Goal: Information Seeking & Learning: Learn about a topic

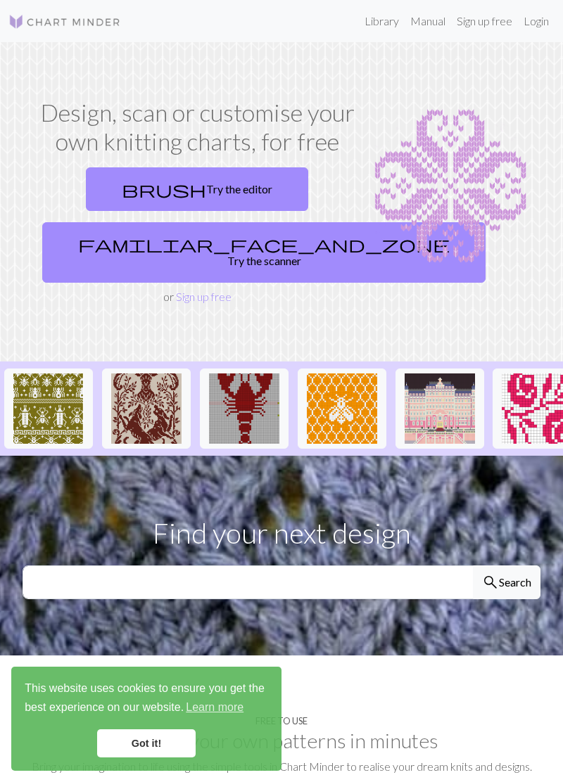
click at [227, 393] on img at bounding box center [244, 409] width 70 height 70
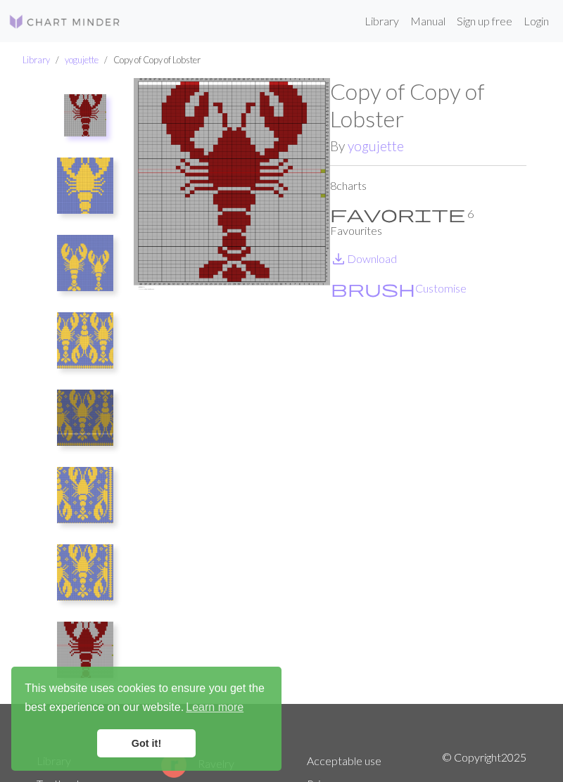
click at [83, 255] on img at bounding box center [85, 263] width 56 height 56
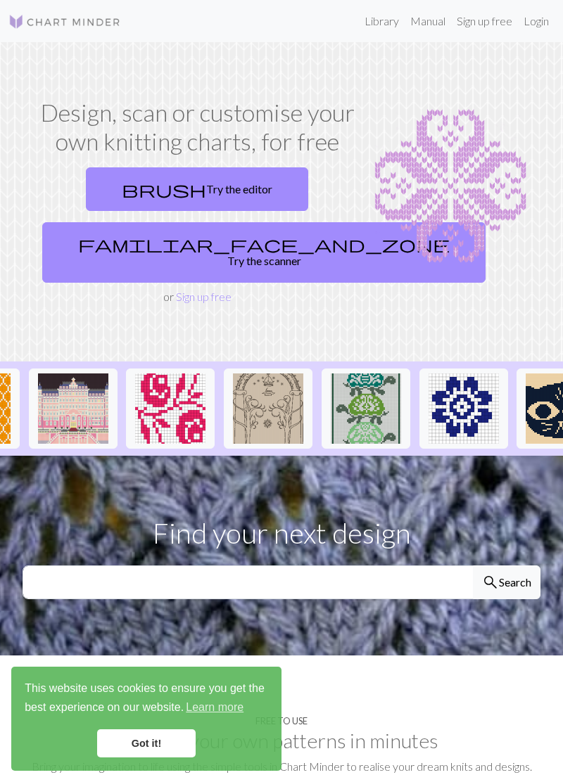
scroll to position [0, 365]
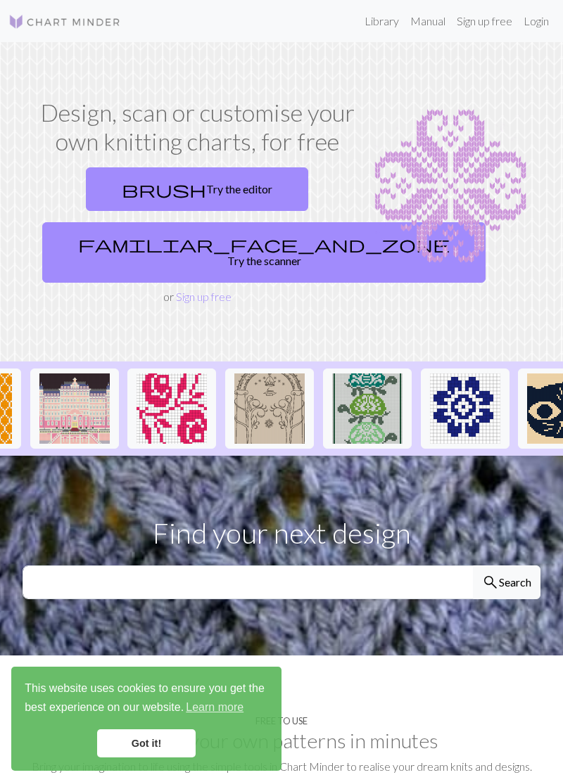
click at [141, 246] on link "familiar_face_and_zone Try the scanner" at bounding box center [263, 252] width 443 height 60
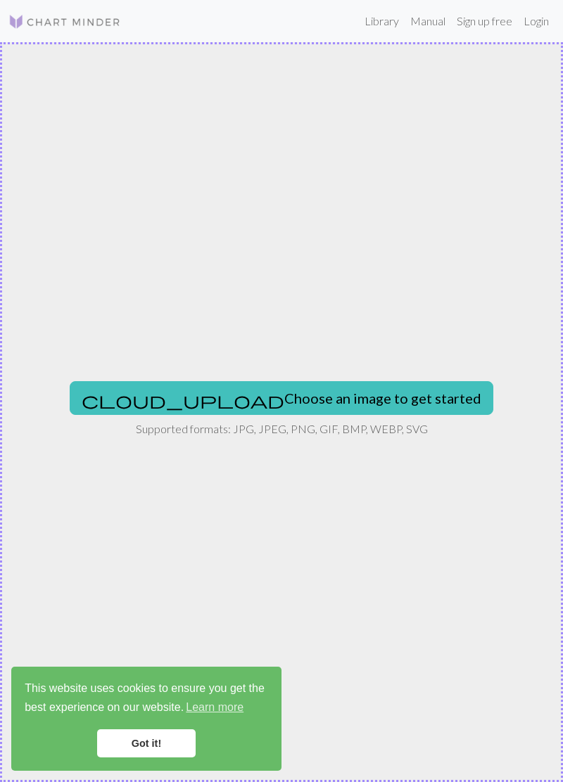
click at [200, 398] on button "cloud_upload Choose an image to get started" at bounding box center [281, 398] width 423 height 34
type input "C:\fakepath\1000007563.jpg"
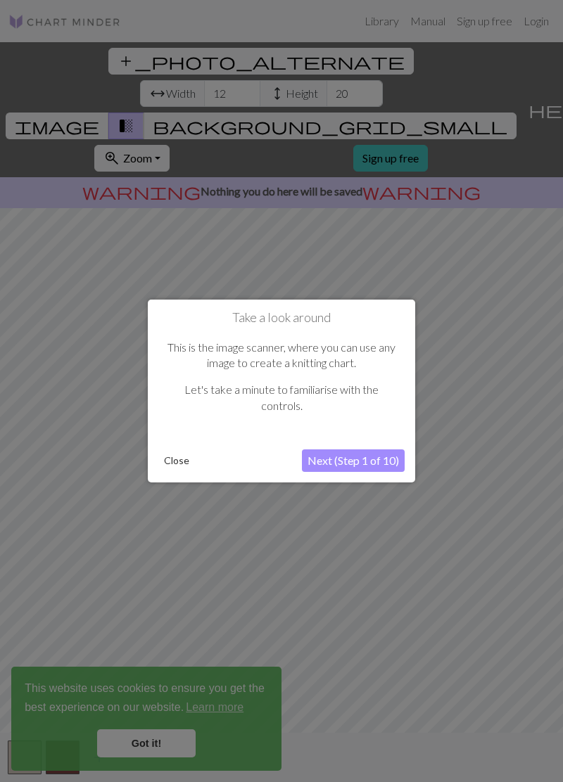
click at [327, 458] on button "Next (Step 1 of 10)" at bounding box center [353, 461] width 103 height 23
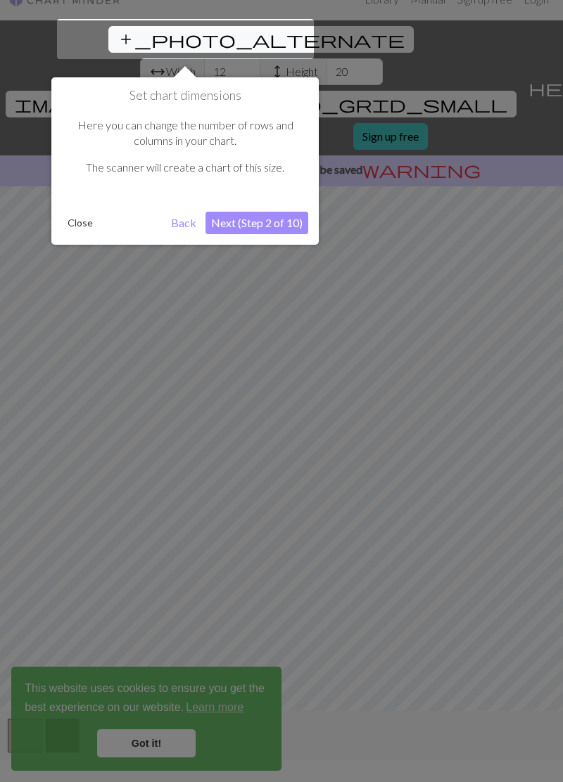
scroll to position [27, 0]
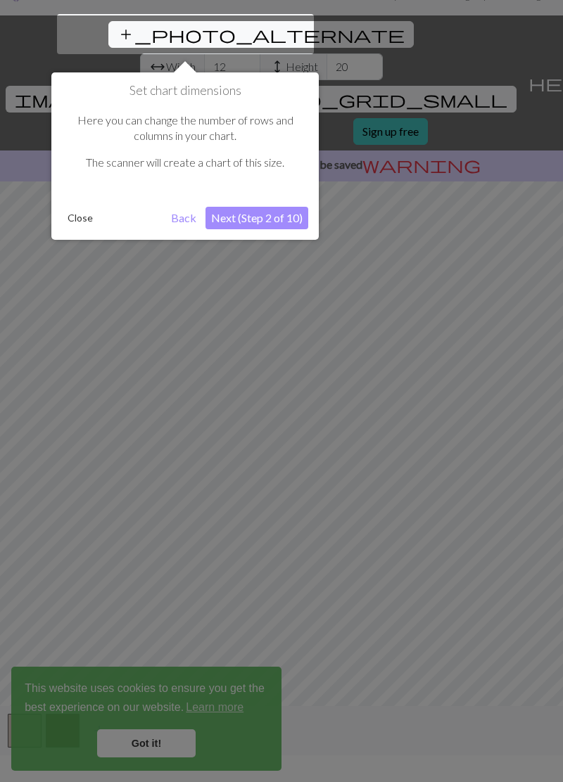
click at [236, 212] on button "Next (Step 2 of 10)" at bounding box center [256, 218] width 103 height 23
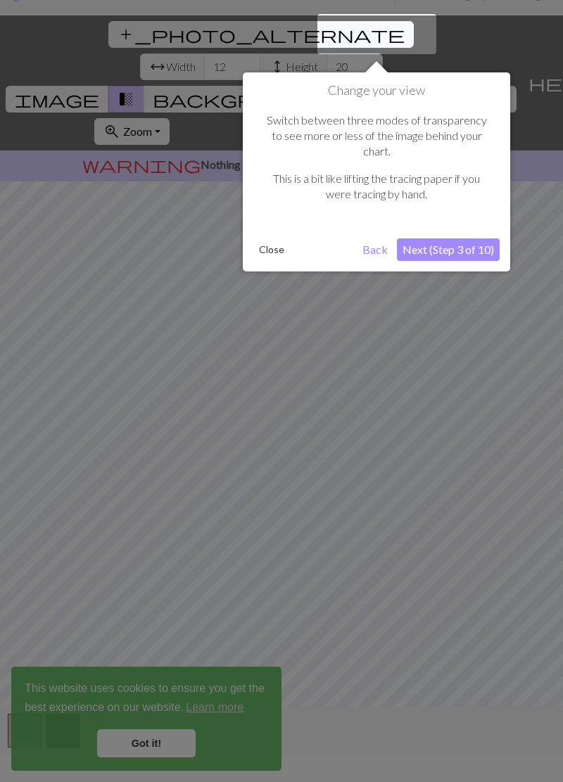
click at [447, 238] on button "Next (Step 3 of 10)" at bounding box center [448, 249] width 103 height 23
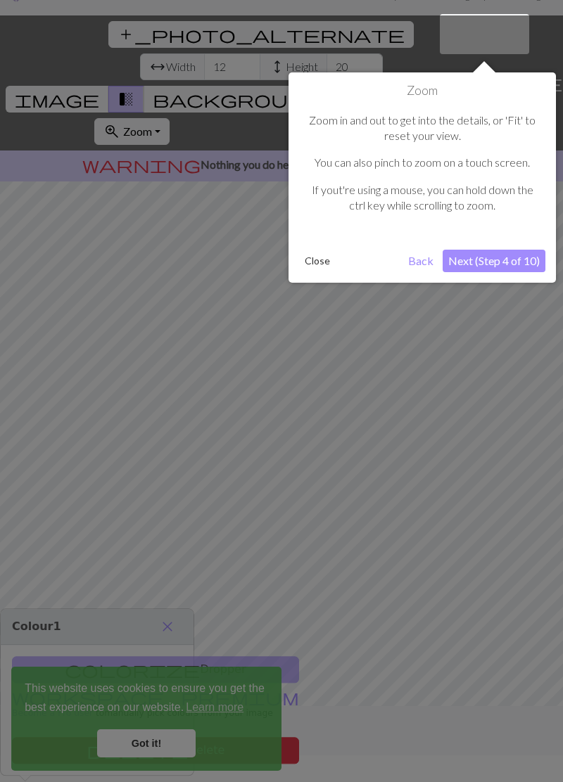
click at [476, 259] on button "Next (Step 4 of 10)" at bounding box center [493, 261] width 103 height 23
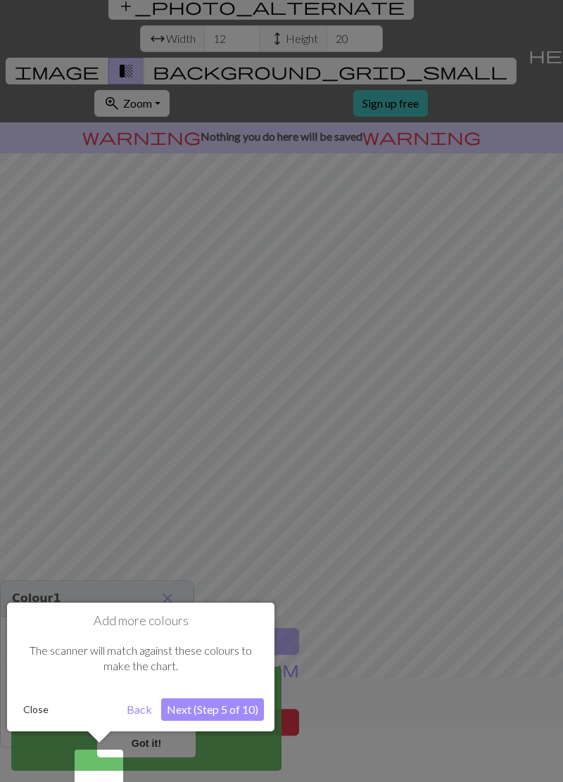
scroll to position [68, 0]
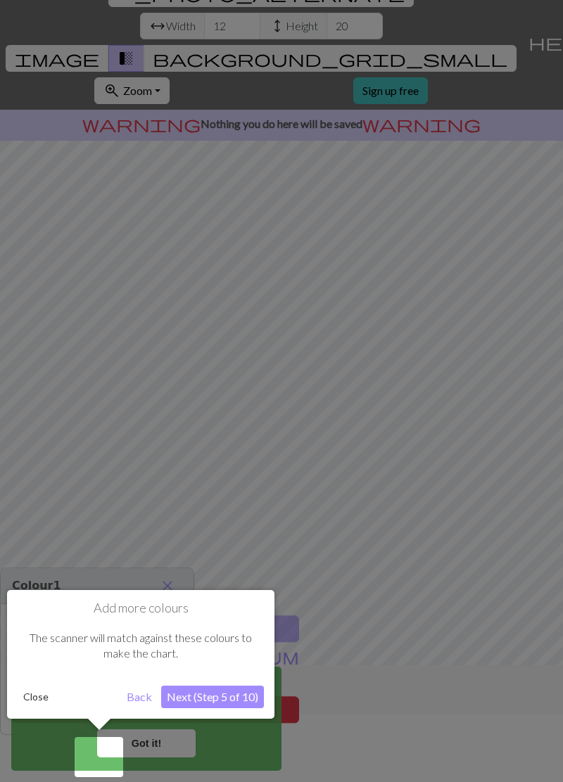
click at [210, 696] on button "Next (Step 5 of 10)" at bounding box center [212, 697] width 103 height 23
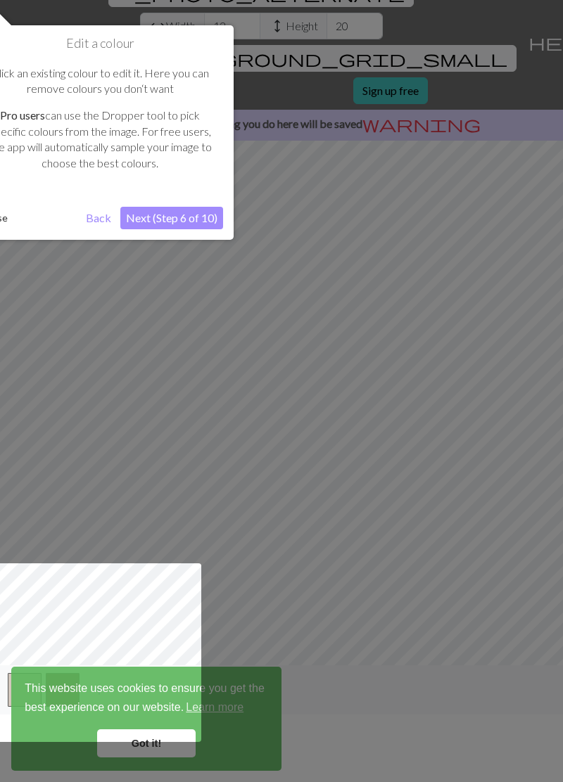
click at [169, 217] on button "Next (Step 6 of 10)" at bounding box center [171, 218] width 103 height 23
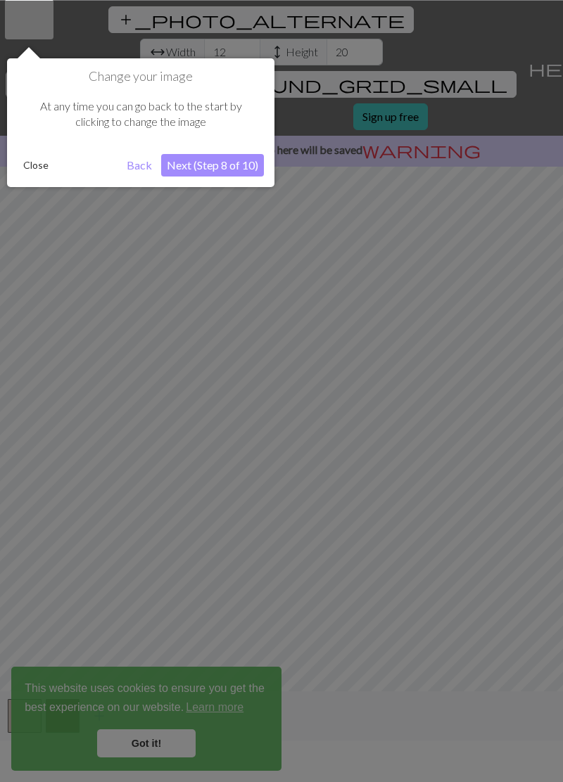
scroll to position [27, 0]
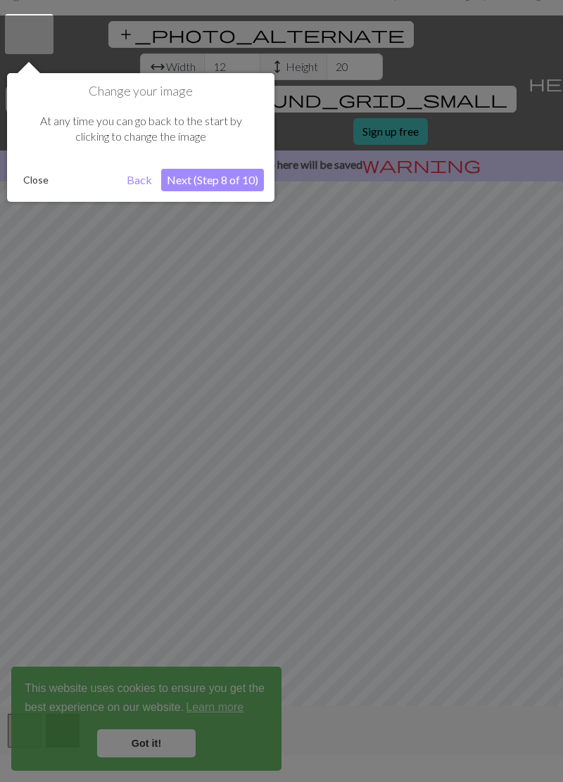
click at [203, 184] on button "Next (Step 8 of 10)" at bounding box center [212, 180] width 103 height 23
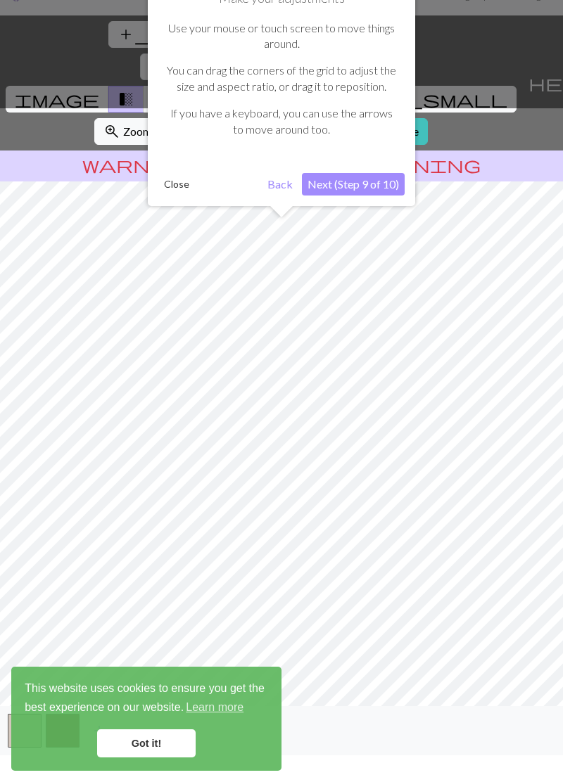
scroll to position [68, 0]
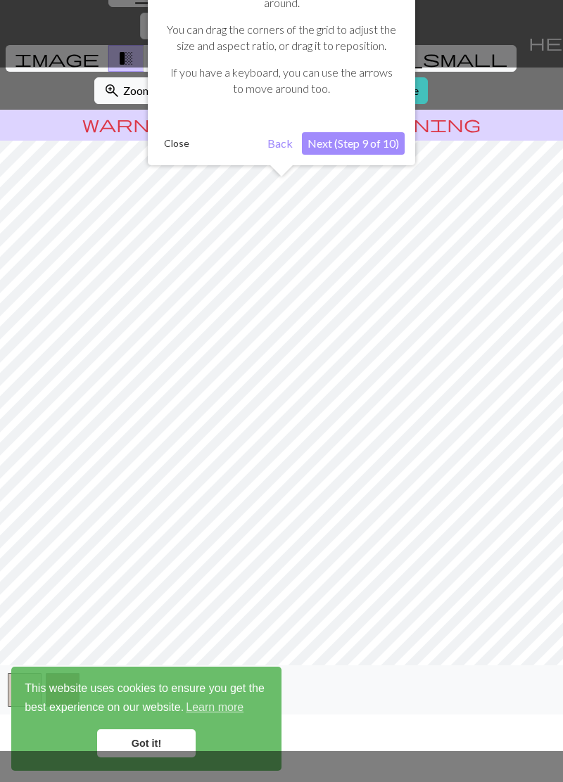
click at [362, 144] on button "Next (Step 9 of 10)" at bounding box center [353, 143] width 103 height 23
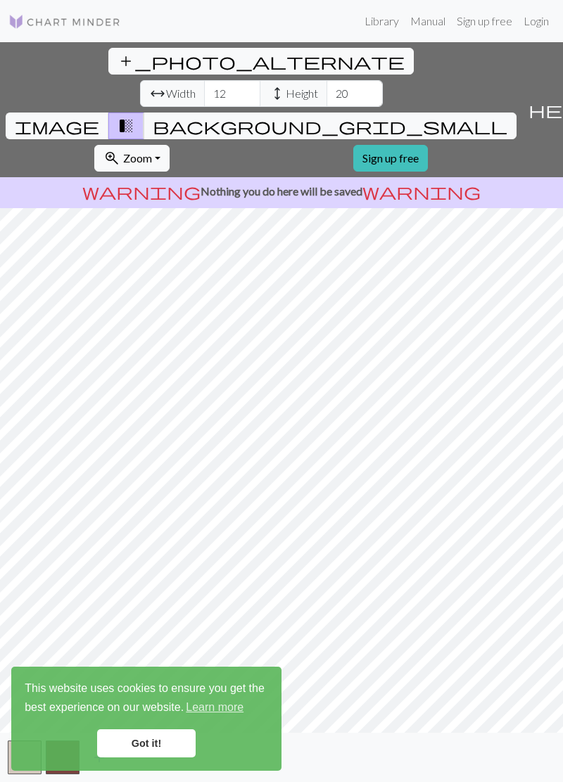
click at [146, 748] on link "Got it!" at bounding box center [146, 743] width 98 height 28
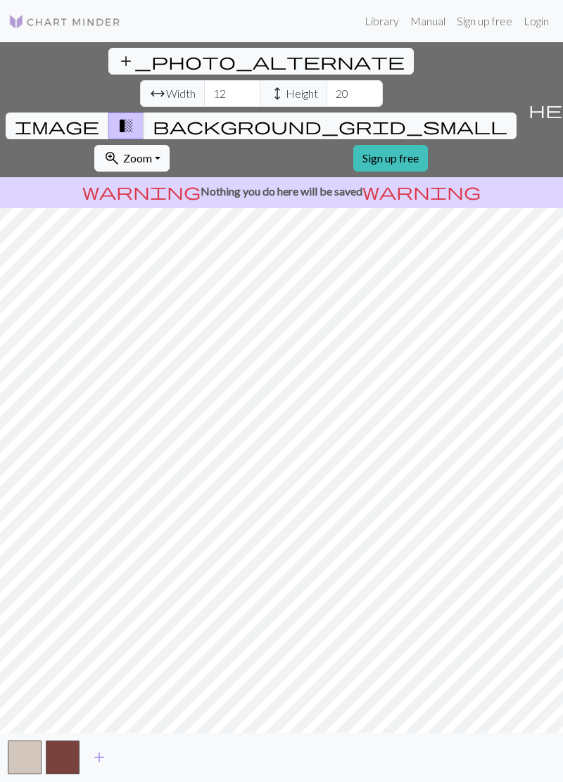
scroll to position [0, 0]
click at [204, 80] on input "12" at bounding box center [232, 93] width 56 height 27
type input "1"
type input "50"
click at [326, 80] on input "20" at bounding box center [354, 93] width 56 height 27
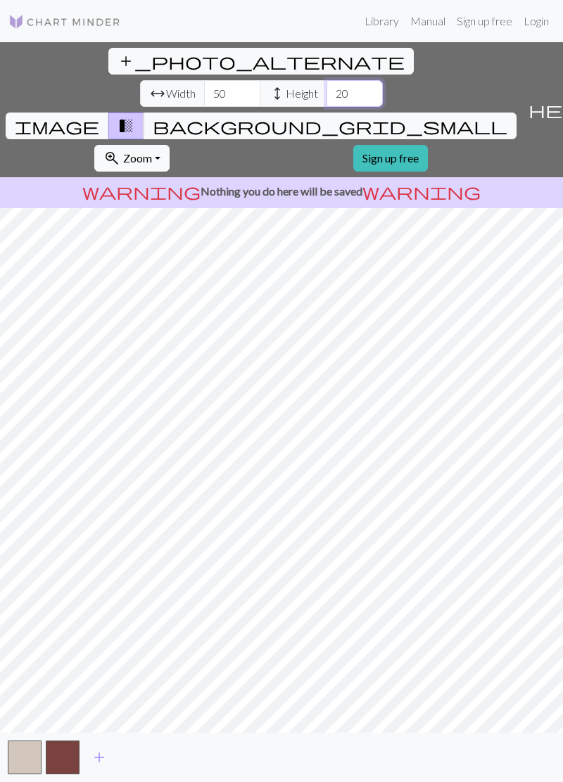
type input "2"
click at [152, 151] on span "Zoom" at bounding box center [137, 157] width 29 height 13
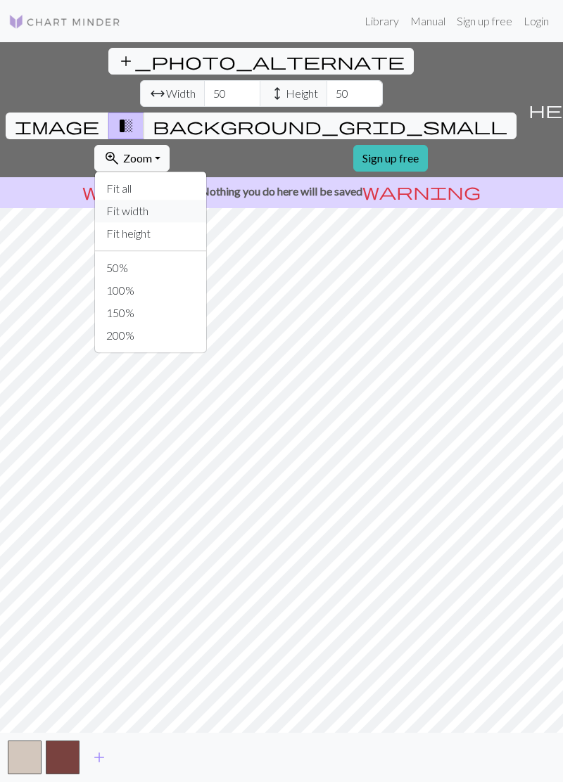
click at [206, 200] on button "Fit width" at bounding box center [150, 211] width 111 height 23
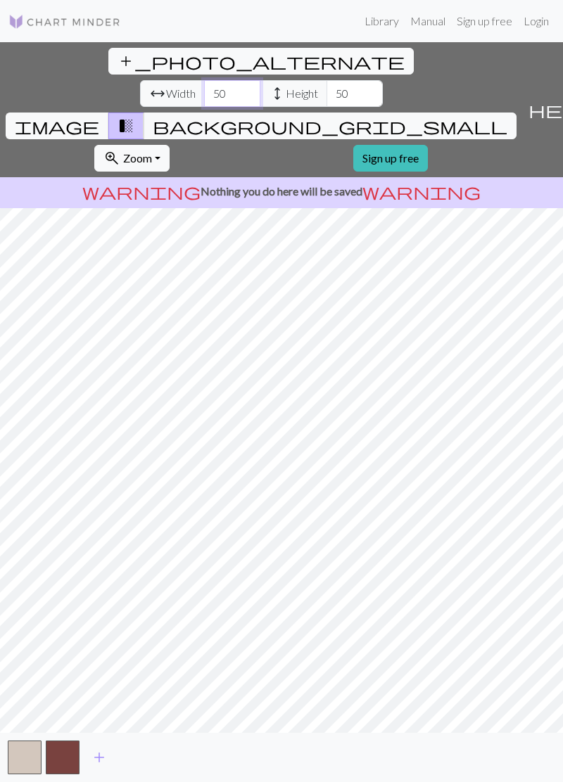
click at [204, 80] on input "50" at bounding box center [232, 93] width 56 height 27
type input "5"
type input "80"
click at [204, 80] on input "50" at bounding box center [232, 93] width 56 height 27
type input "5"
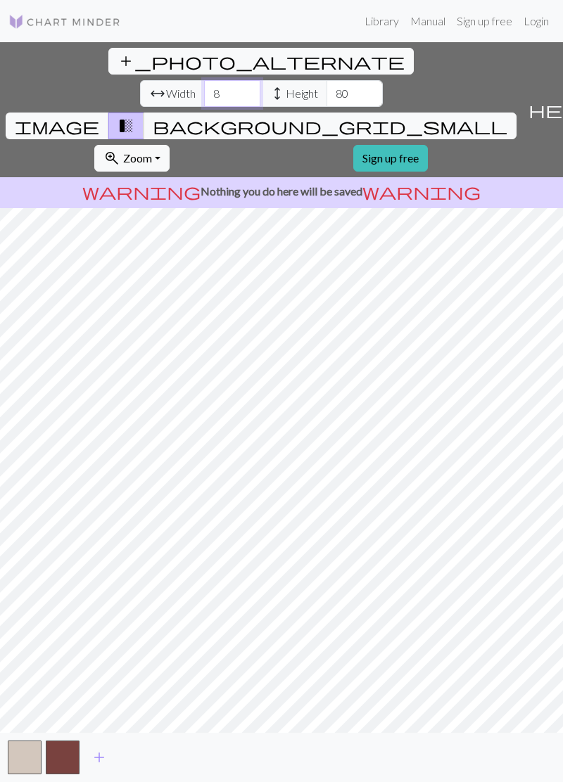
type input "80"
click at [117, 56] on span "add_photo_alternate" at bounding box center [260, 61] width 287 height 20
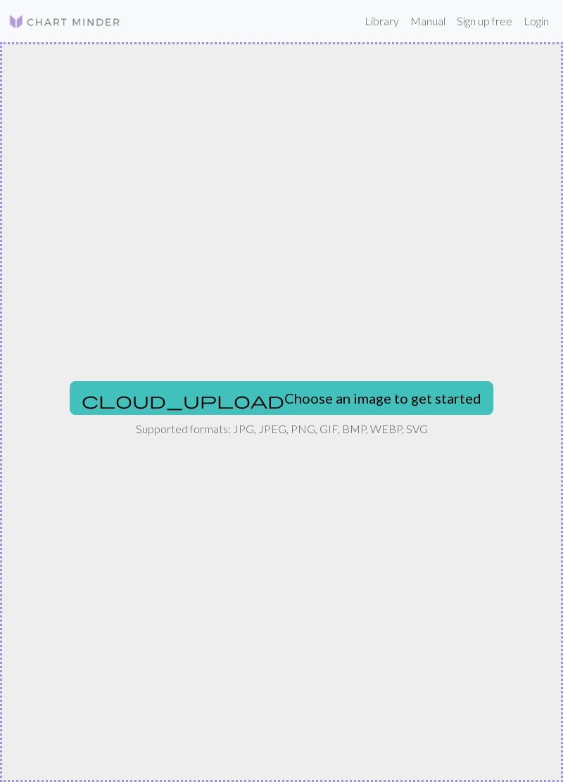
click at [243, 400] on button "cloud_upload Choose an image to get started" at bounding box center [281, 398] width 423 height 34
type input "C:\fakepath\1000001672.jpg"
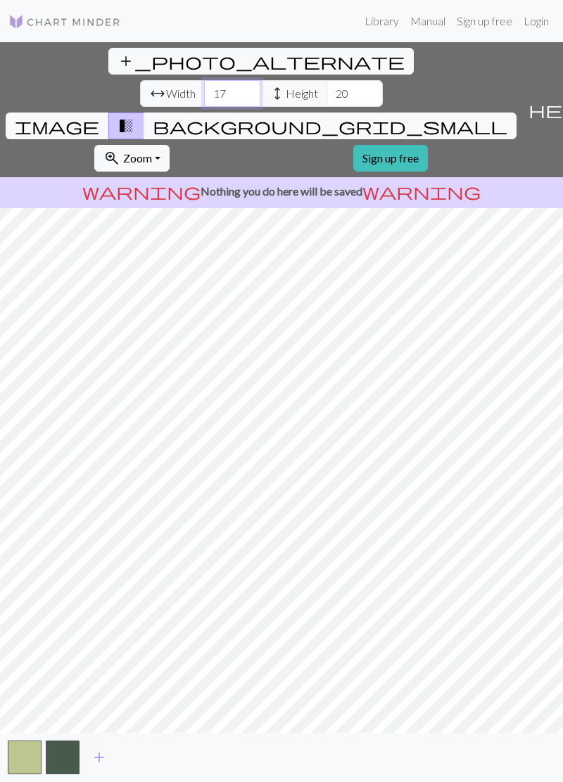
click at [204, 80] on input "17" at bounding box center [232, 93] width 56 height 27
type input "1"
type input "100"
click at [326, 80] on input "20" at bounding box center [354, 93] width 56 height 27
type input "2"
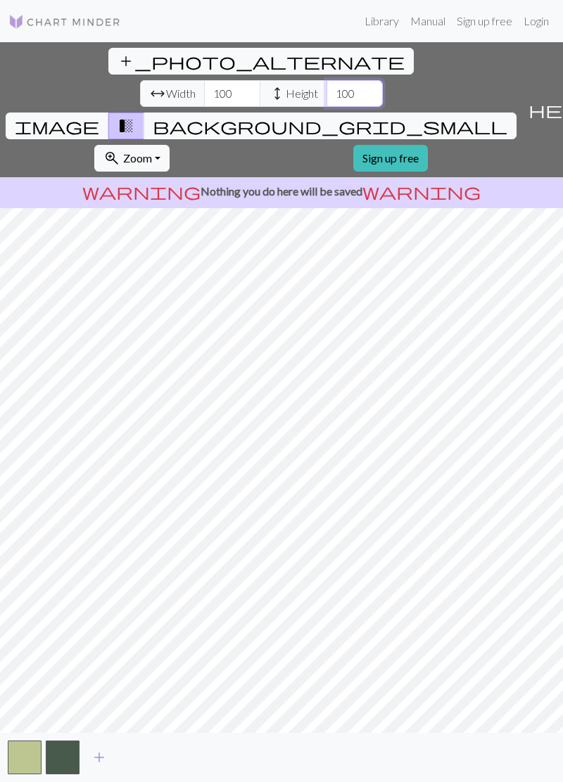
click at [326, 80] on input "100" at bounding box center [354, 93] width 56 height 27
type input "1"
type input "50"
click at [204, 80] on input "100" at bounding box center [232, 93] width 56 height 27
type input "1"
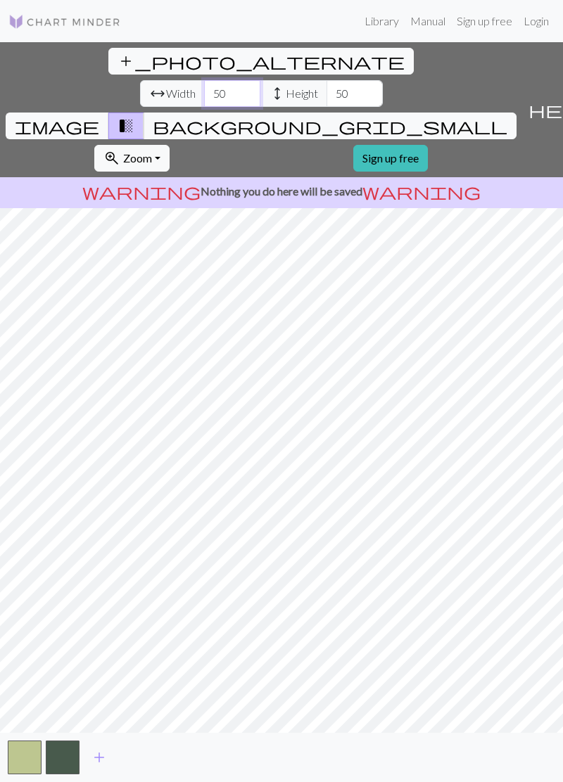
type input "5"
type input "80"
click at [56, 22] on img at bounding box center [64, 21] width 113 height 17
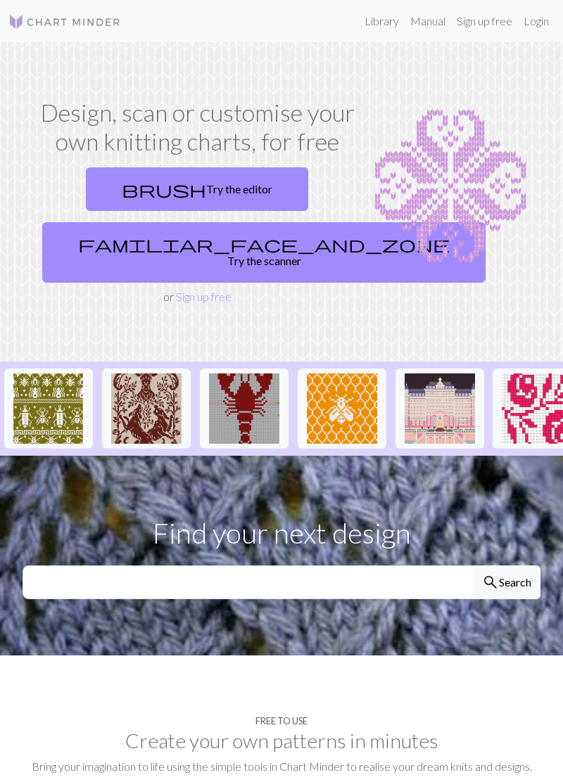
click at [160, 177] on link "brush Try the editor" at bounding box center [197, 189] width 222 height 44
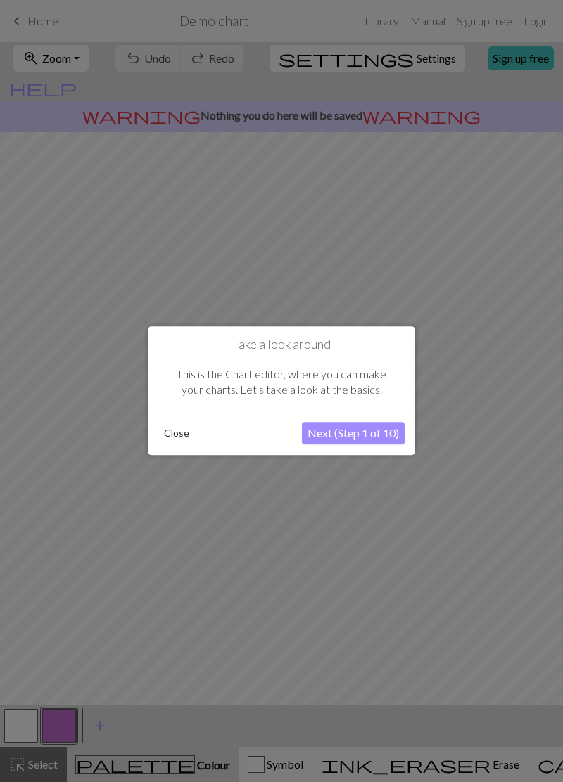
click at [340, 442] on button "Next (Step 1 of 10)" at bounding box center [353, 434] width 103 height 23
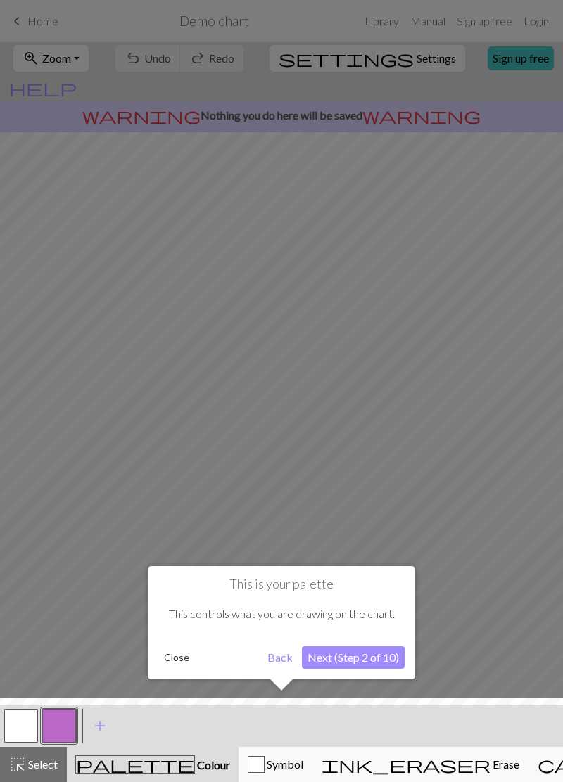
click at [343, 666] on button "Next (Step 2 of 10)" at bounding box center [353, 657] width 103 height 23
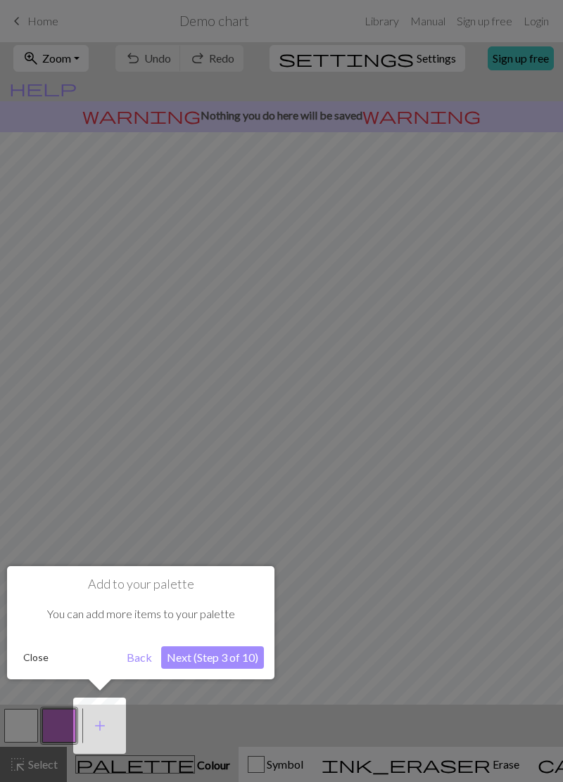
click at [205, 654] on button "Next (Step 3 of 10)" at bounding box center [212, 657] width 103 height 23
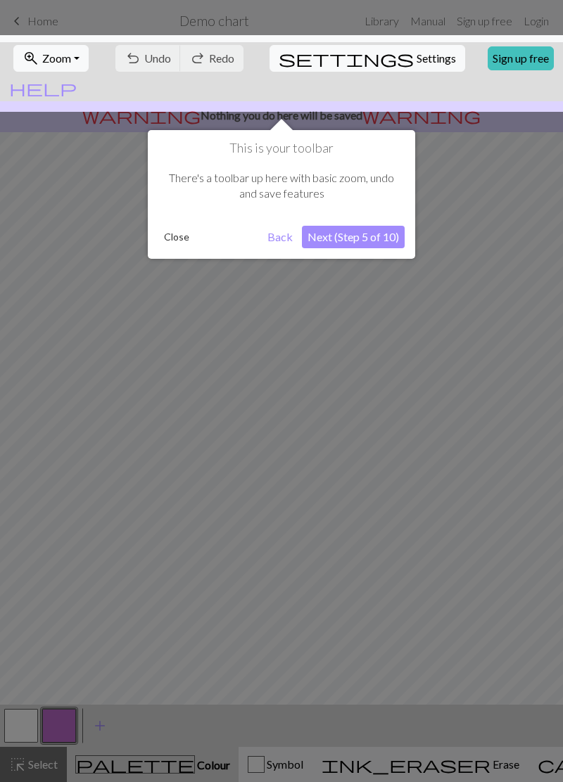
click at [357, 232] on button "Next (Step 5 of 10)" at bounding box center [353, 237] width 103 height 23
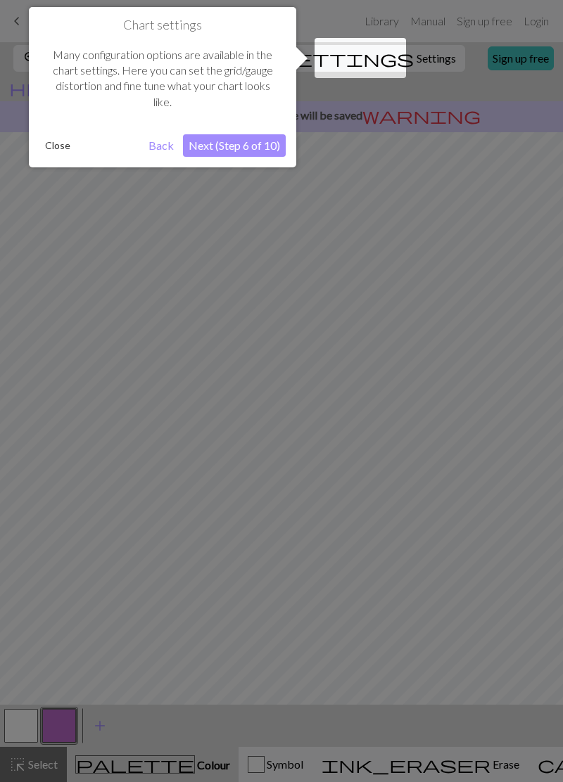
click at [249, 136] on button "Next (Step 6 of 10)" at bounding box center [234, 145] width 103 height 23
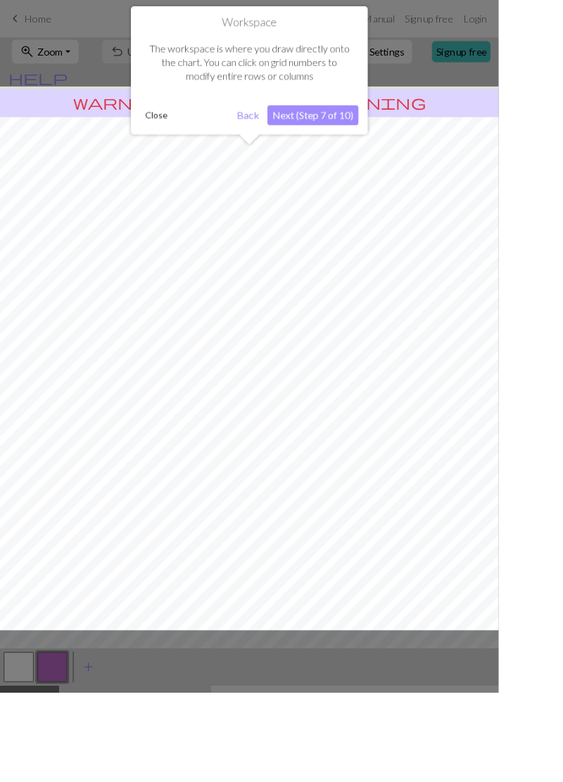
click at [353, 131] on button "Next (Step 7 of 10)" at bounding box center [353, 130] width 103 height 23
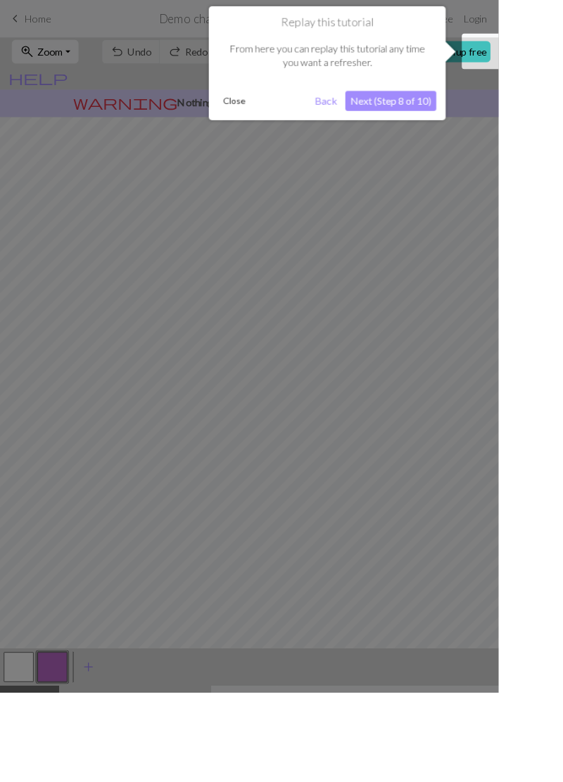
click at [454, 117] on button "Next (Step 8 of 10)" at bounding box center [441, 114] width 103 height 23
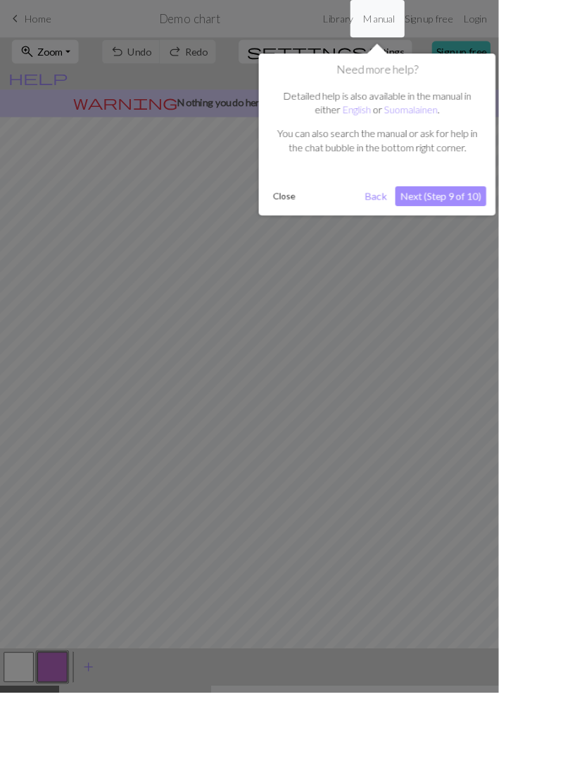
click at [476, 213] on button "Next (Step 9 of 10)" at bounding box center [497, 221] width 103 height 23
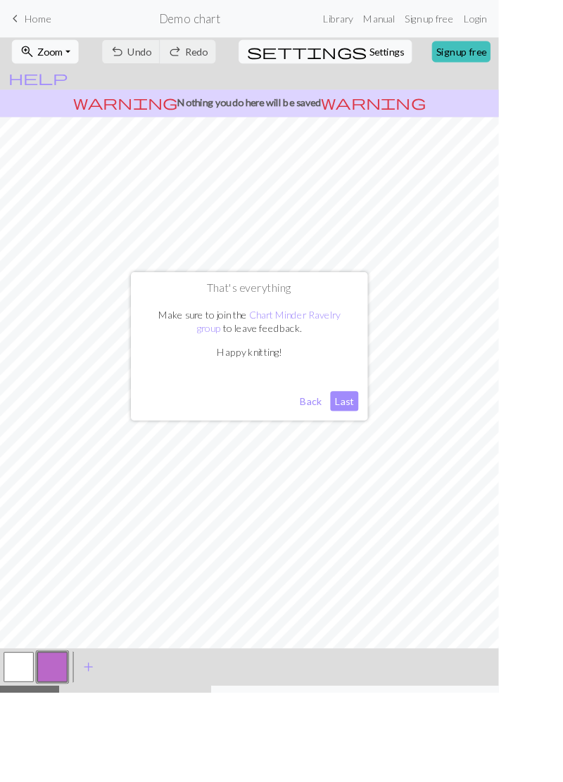
click at [248, 782] on div "button" at bounding box center [256, 792] width 17 height 17
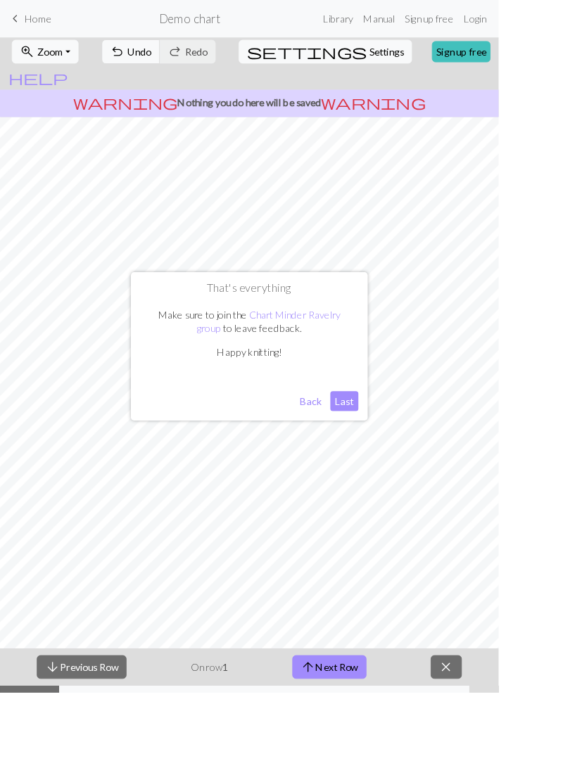
click at [266, 782] on span "Symbol" at bounding box center [285, 791] width 39 height 13
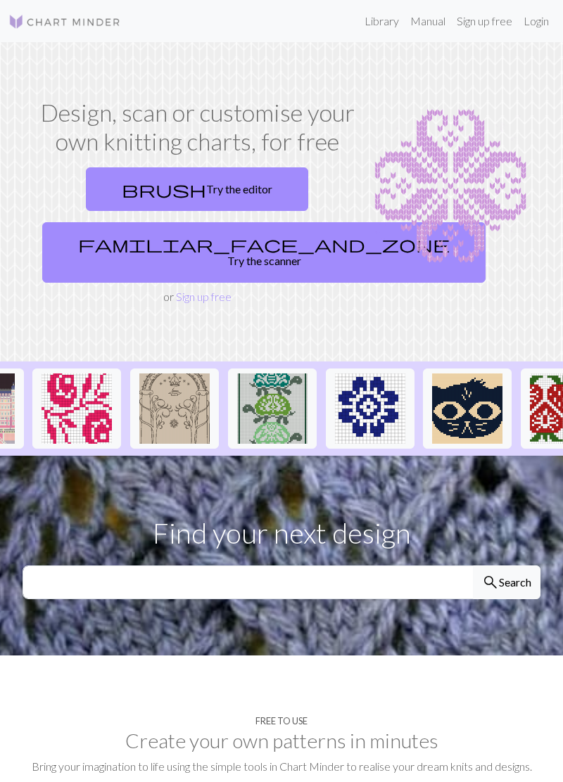
scroll to position [0, 464]
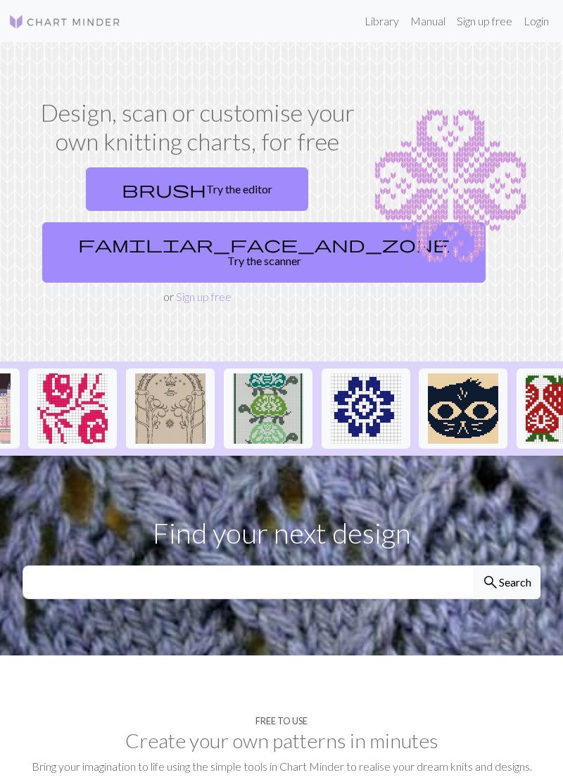
click at [148, 400] on img at bounding box center [170, 409] width 70 height 70
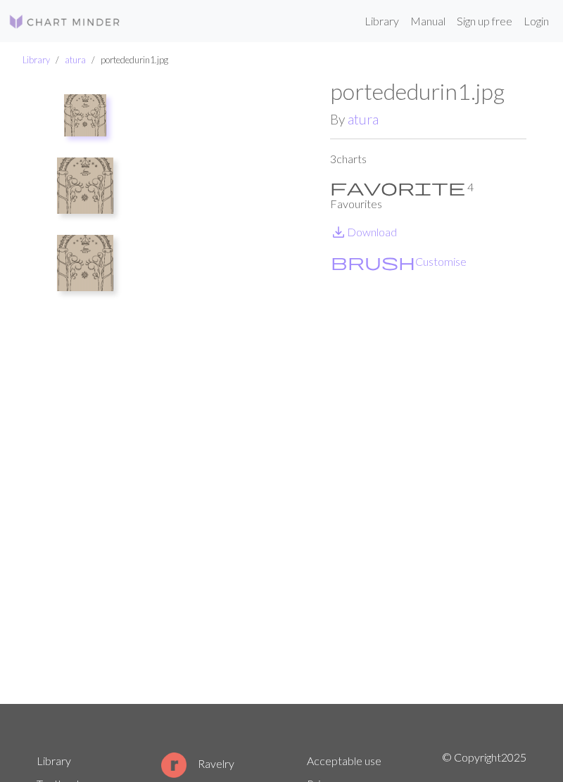
click at [63, 155] on button at bounding box center [85, 186] width 75 height 66
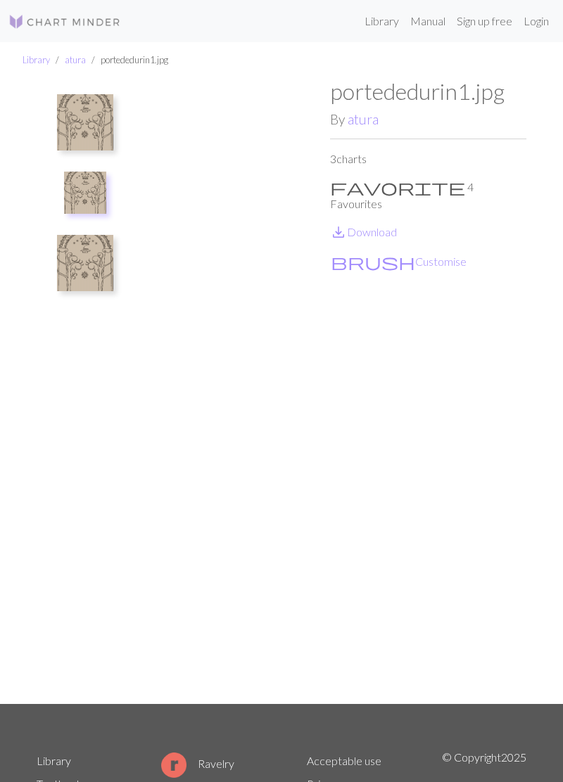
click at [89, 189] on img at bounding box center [85, 193] width 42 height 42
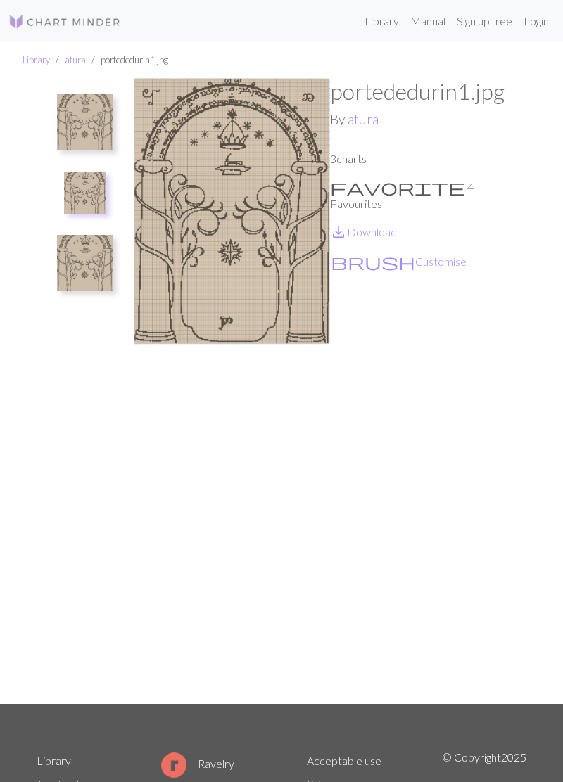
click at [77, 258] on img at bounding box center [85, 263] width 56 height 56
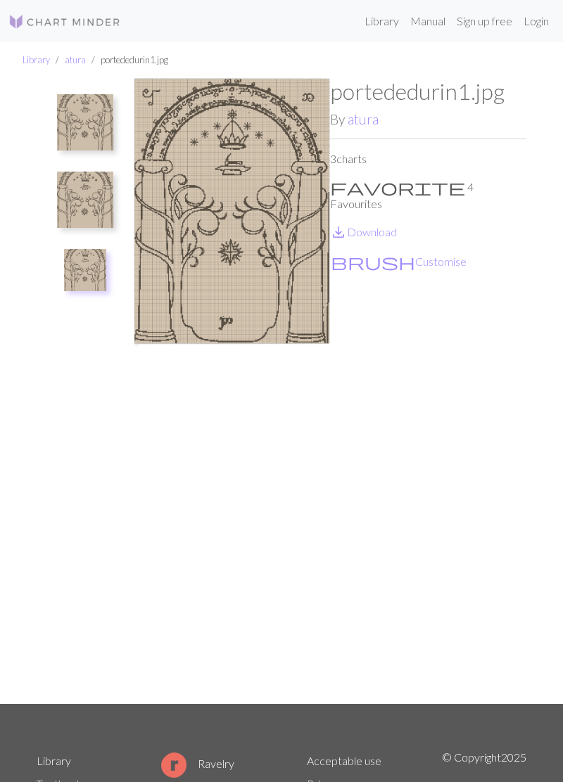
click at [79, 115] on img at bounding box center [85, 122] width 56 height 56
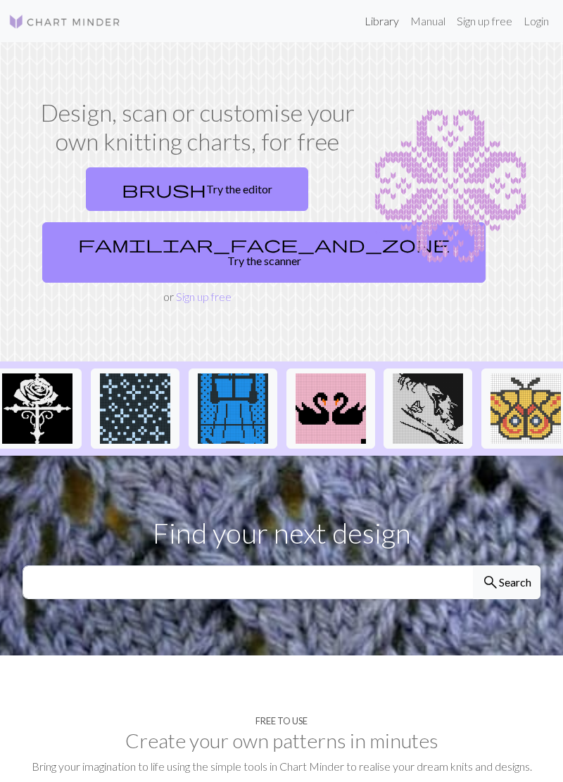
click at [380, 13] on link "Library" at bounding box center [382, 21] width 46 height 28
click at [376, 18] on link "Library" at bounding box center [382, 21] width 46 height 28
click at [378, 16] on link "Library" at bounding box center [382, 21] width 46 height 28
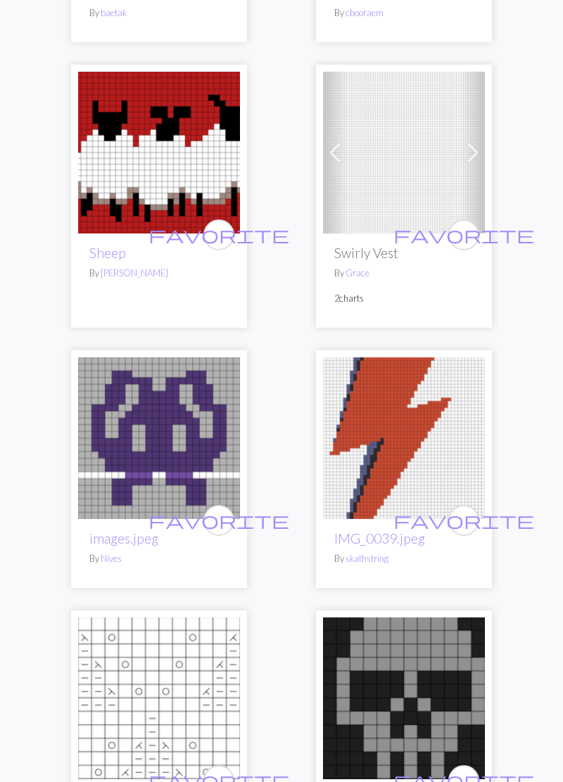
scroll to position [6496, 0]
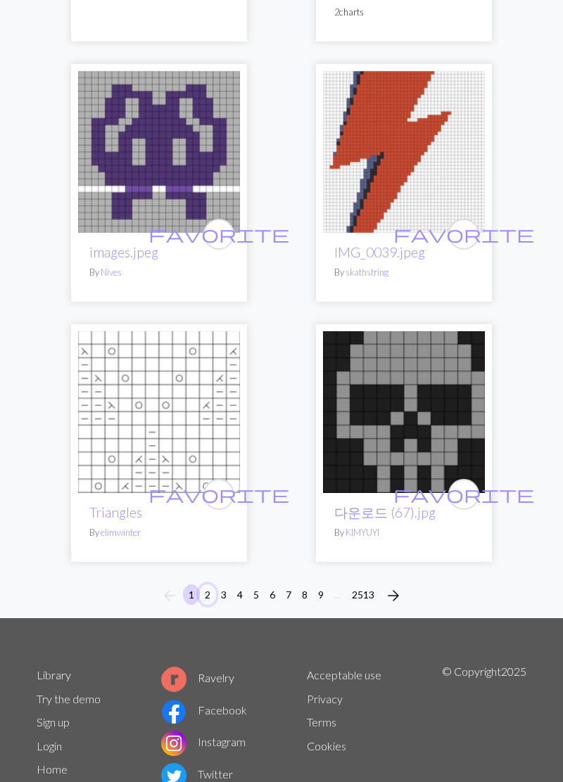
click at [206, 592] on button "2" at bounding box center [207, 595] width 17 height 20
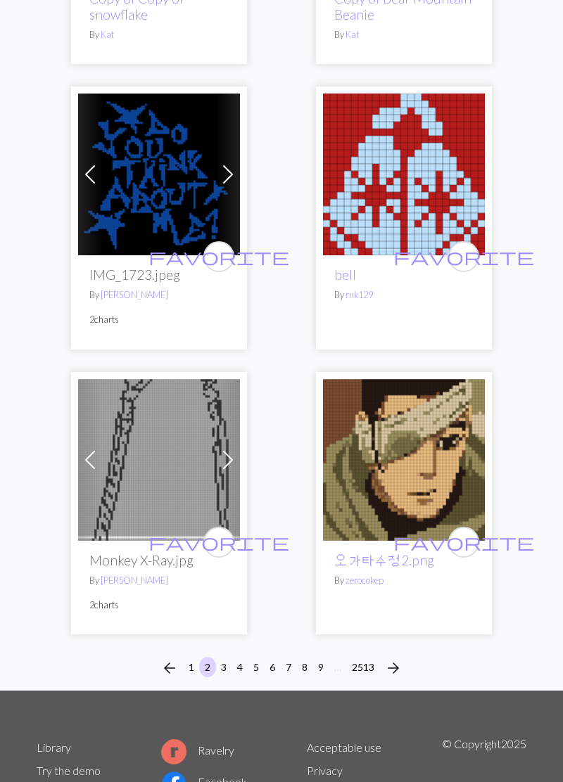
scroll to position [6773, 0]
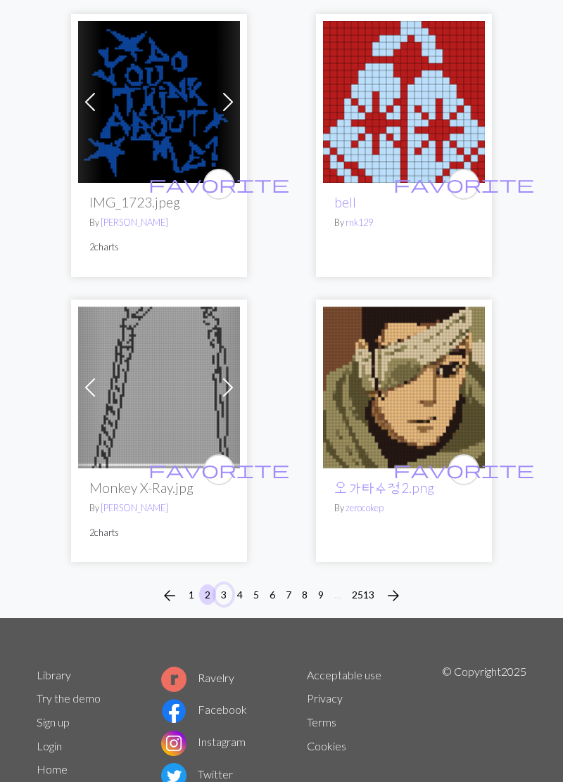
click at [224, 597] on button "3" at bounding box center [223, 595] width 17 height 20
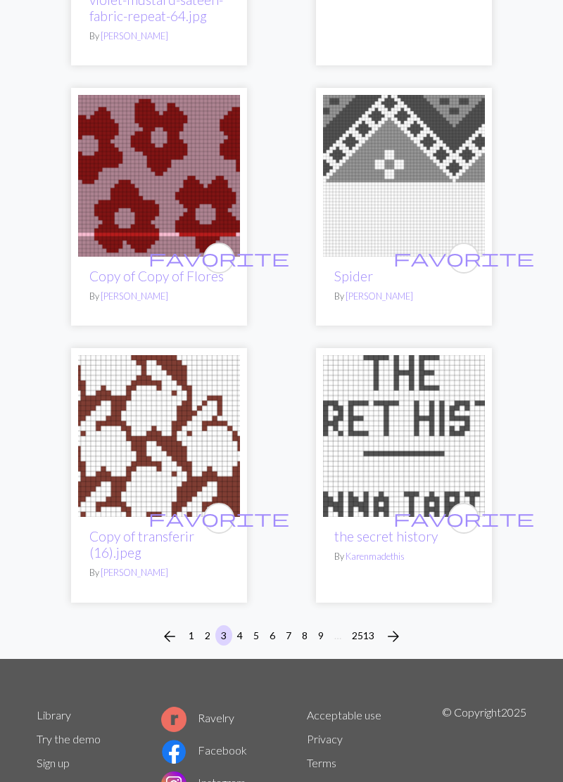
scroll to position [6527, 0]
click at [239, 625] on button "4" at bounding box center [239, 635] width 17 height 20
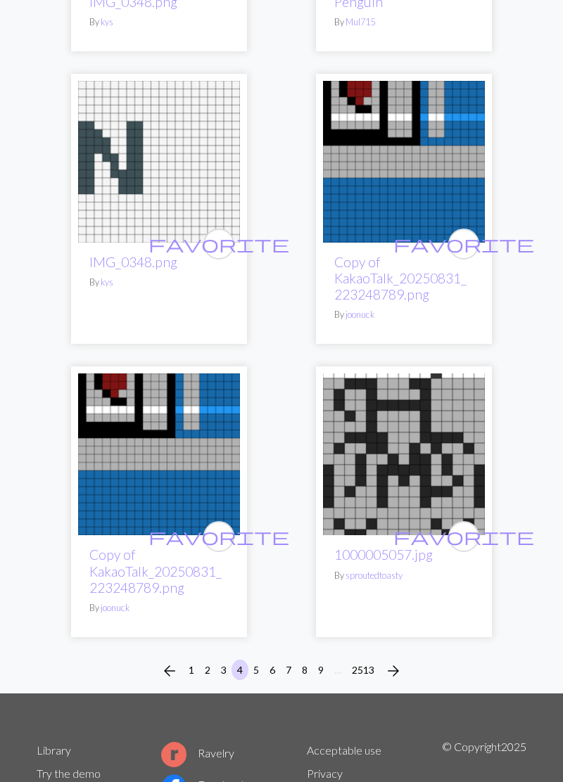
scroll to position [6695, 0]
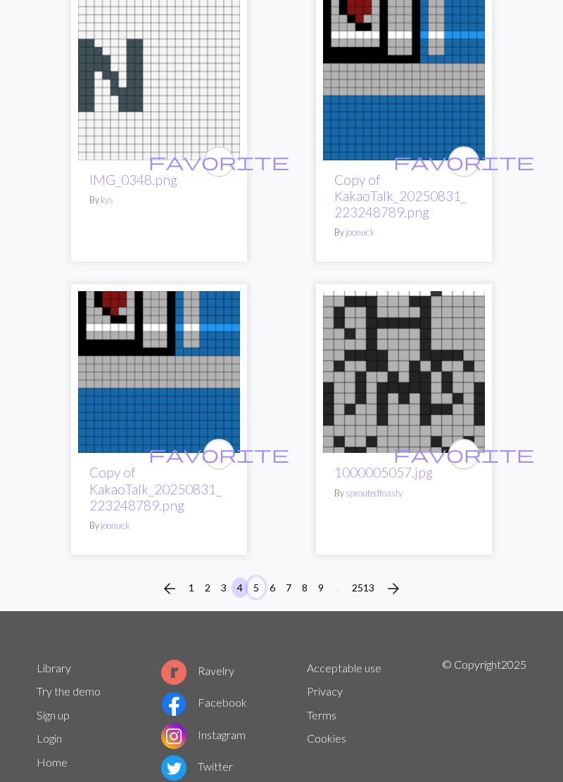
click at [256, 593] on button "5" at bounding box center [256, 588] width 17 height 20
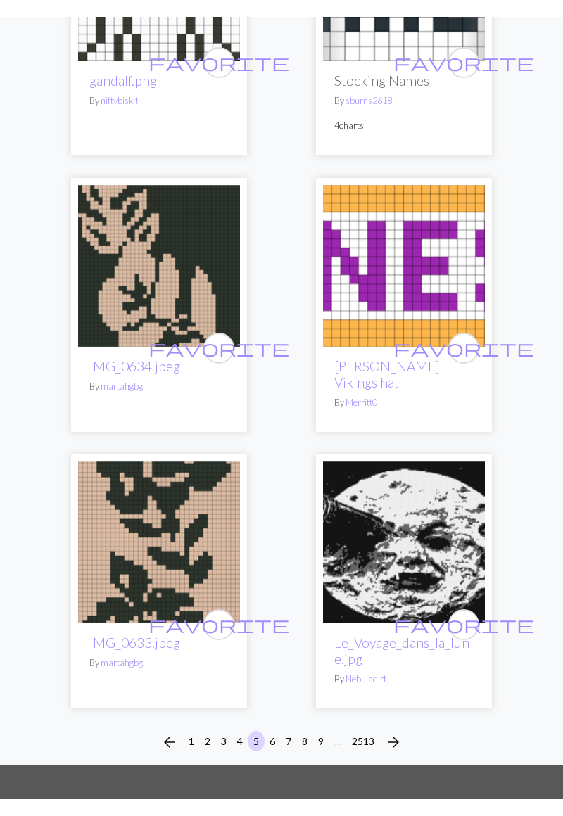
scroll to position [6503, 0]
